Goal: Task Accomplishment & Management: Manage account settings

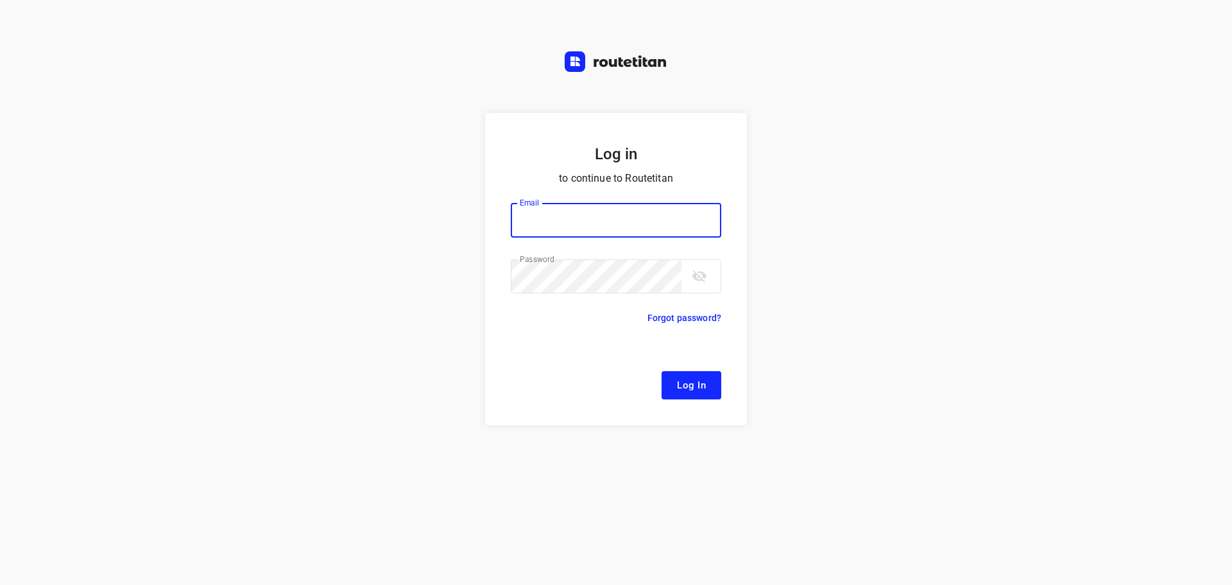
type input "[EMAIL_ADDRESS][DOMAIN_NAME]"
click at [688, 380] on span "Log In" at bounding box center [691, 385] width 29 height 17
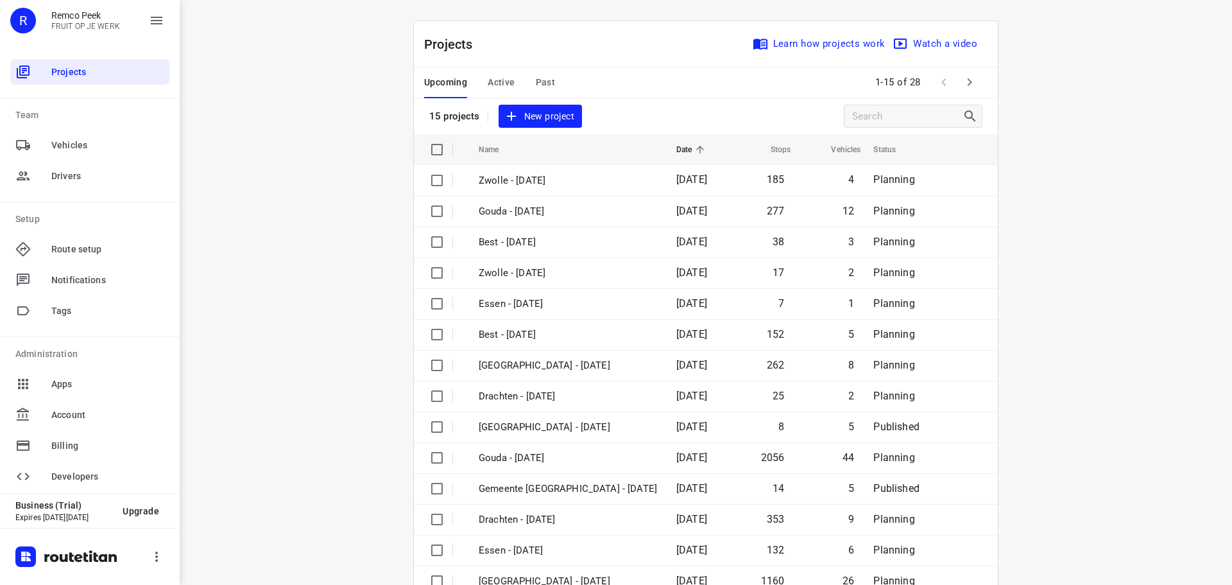
click at [962, 83] on icon "button" at bounding box center [969, 81] width 15 height 15
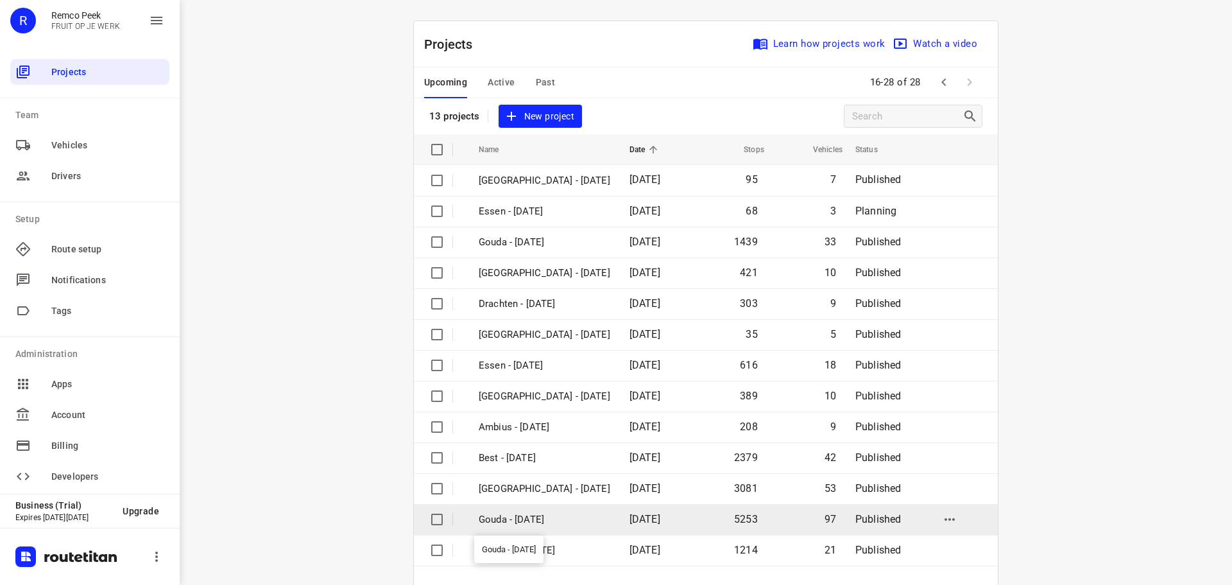
click at [529, 512] on p "Gouda - [DATE]" at bounding box center [545, 519] width 132 height 15
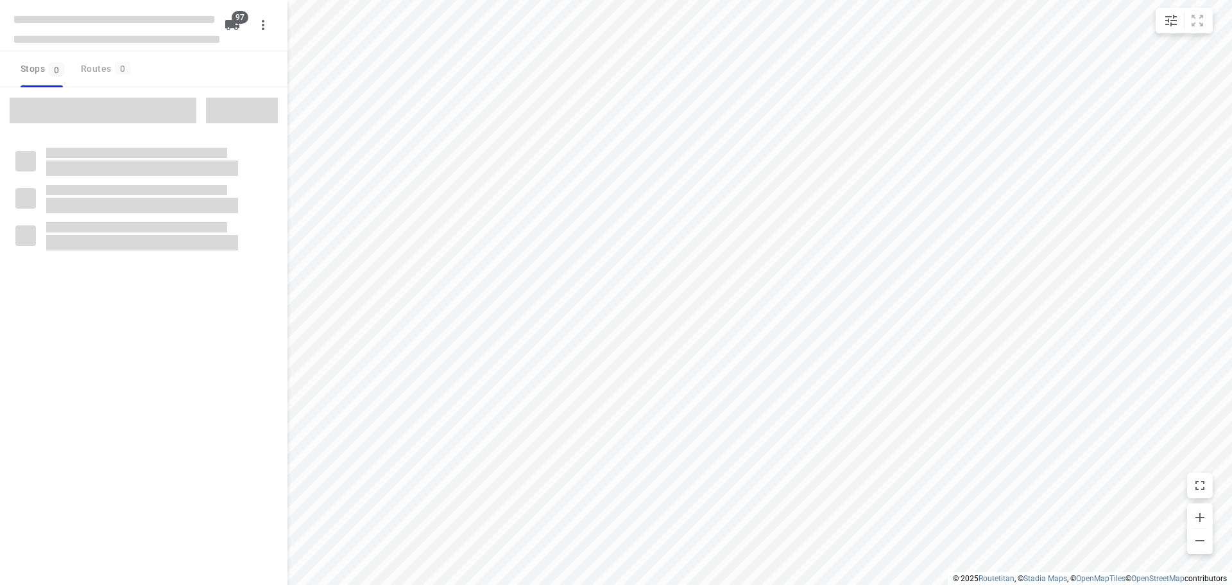
checkbox input "true"
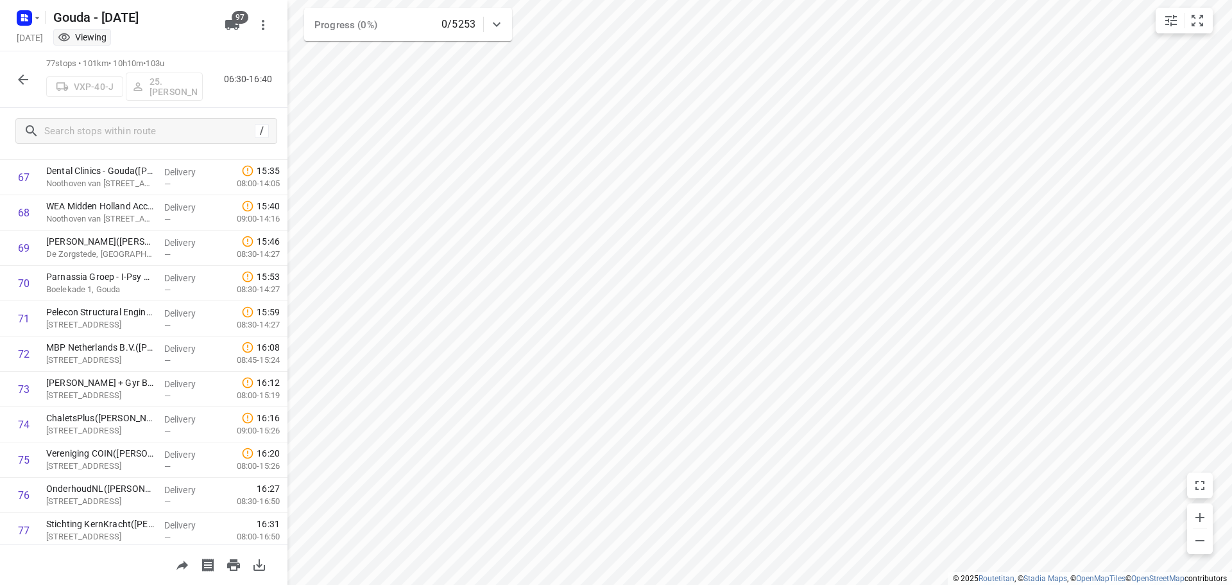
scroll to position [2427, 0]
